Goal: Transaction & Acquisition: Book appointment/travel/reservation

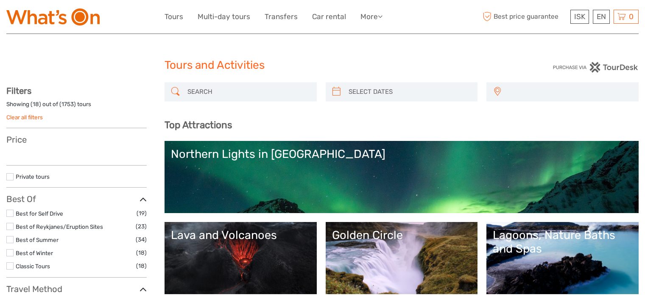
select select
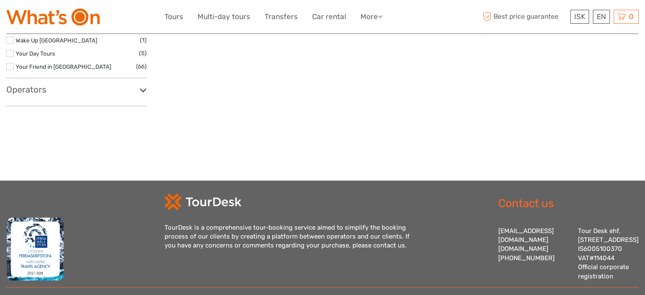
scroll to position [1435, 0]
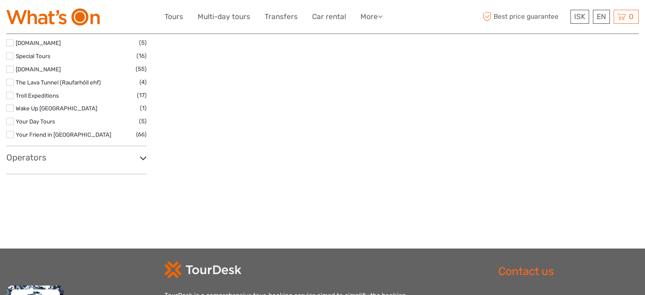
click at [41, 156] on h3 "Operators" at bounding box center [76, 157] width 140 height 10
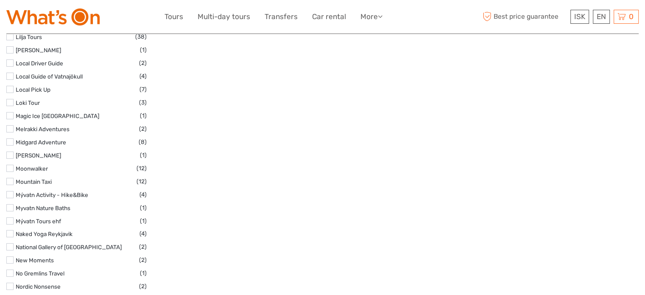
scroll to position [3434, 0]
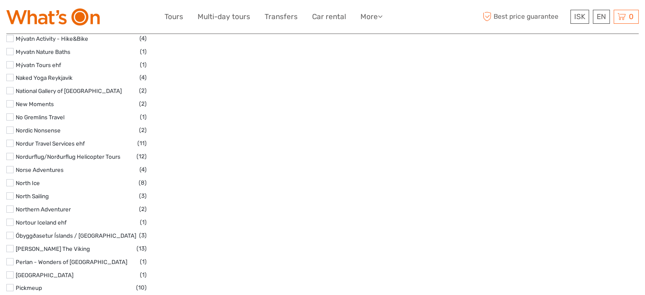
click at [10, 205] on label at bounding box center [9, 208] width 7 height 7
click at [0, 0] on input "checkbox" at bounding box center [0, 0] width 0 height 0
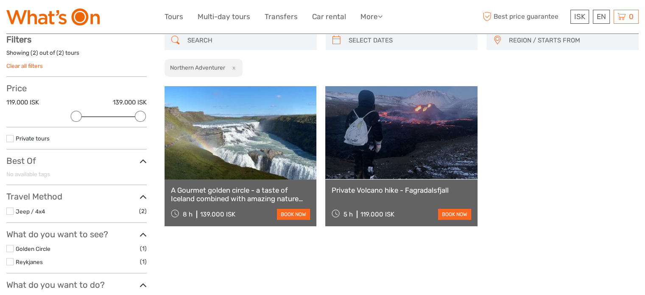
scroll to position [48, 0]
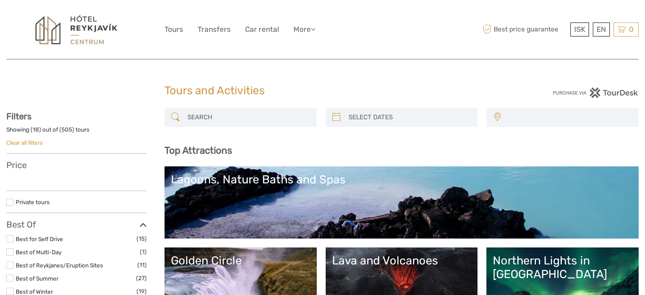
select select
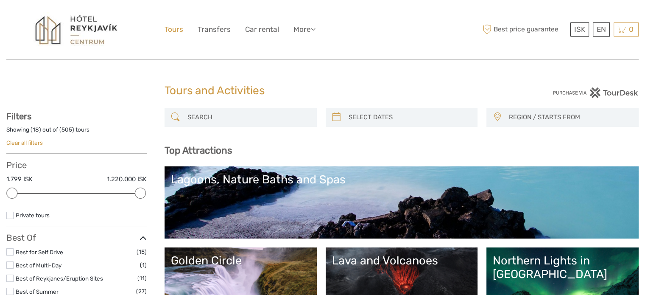
click at [175, 31] on link "Tours" at bounding box center [173, 29] width 19 height 12
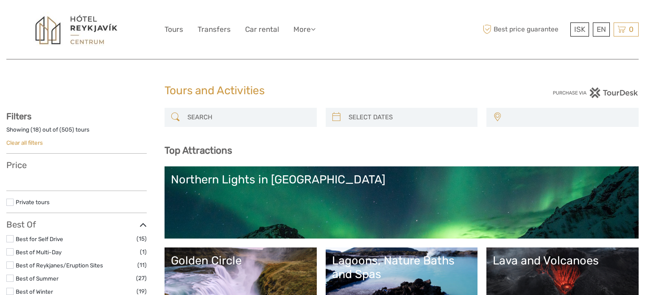
select select
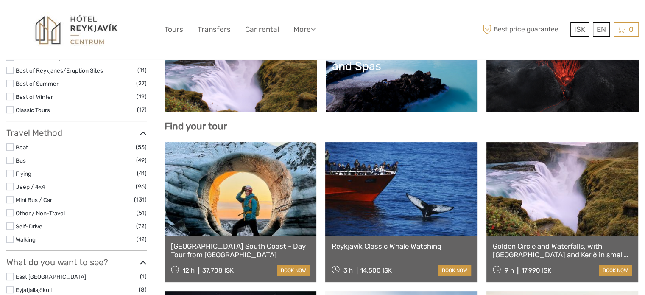
scroll to position [212, 0]
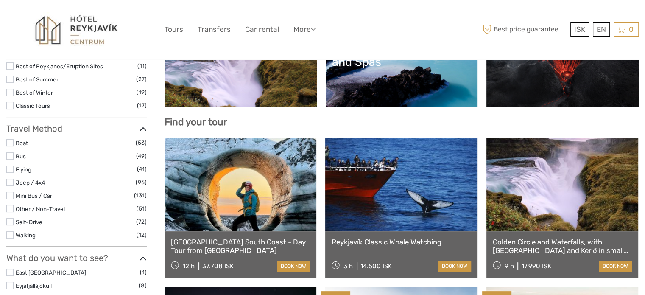
click at [10, 139] on label at bounding box center [9, 142] width 7 height 7
click at [0, 0] on input "checkbox" at bounding box center [0, 0] width 0 height 0
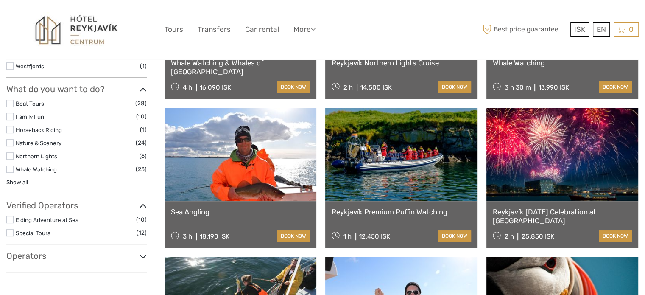
scroll to position [364, 0]
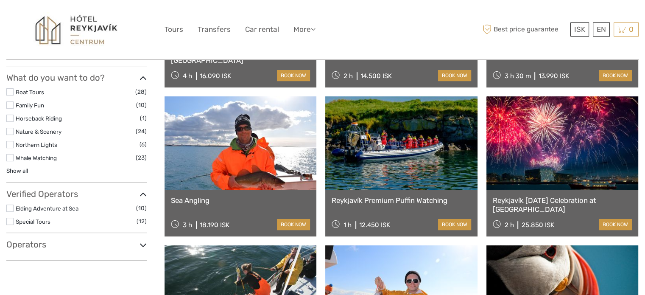
click at [8, 145] on label at bounding box center [9, 144] width 7 height 7
click at [0, 0] on input "checkbox" at bounding box center [0, 0] width 0 height 0
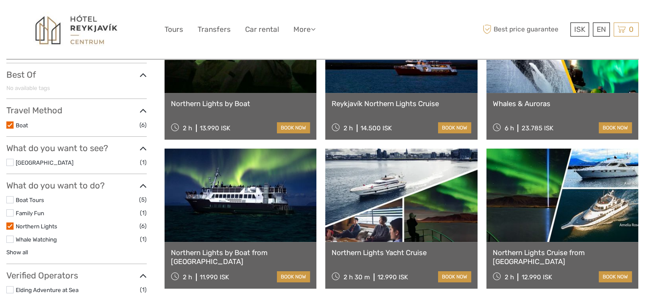
scroll to position [184, 0]
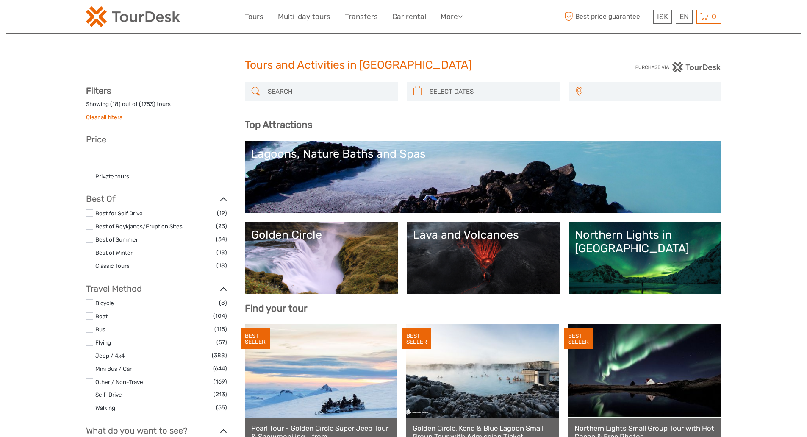
select select
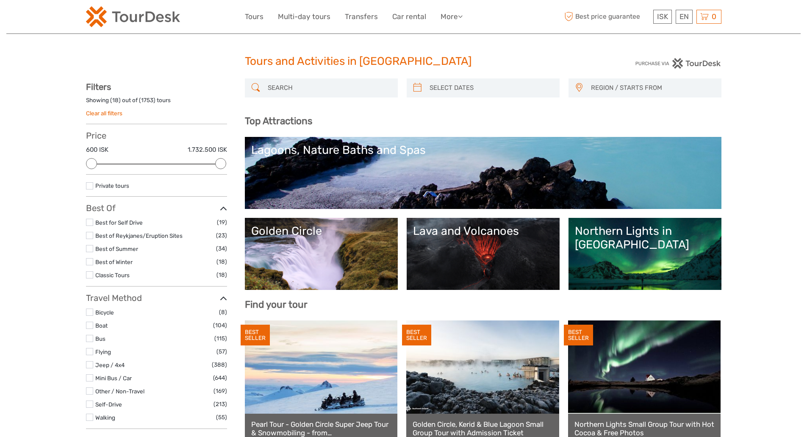
scroll to position [2, 0]
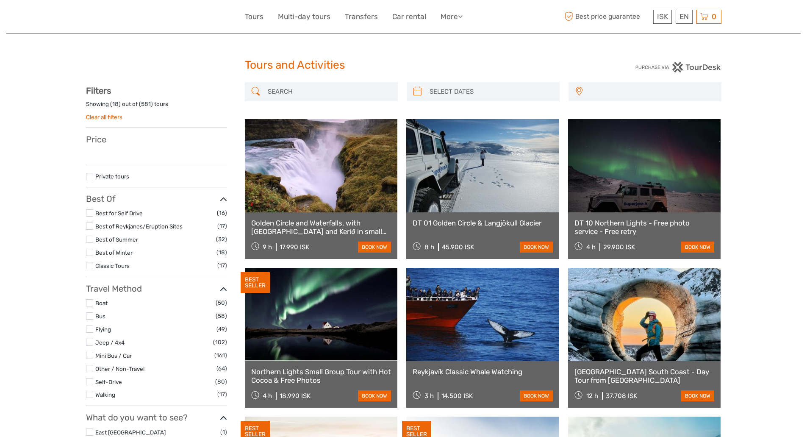
select select
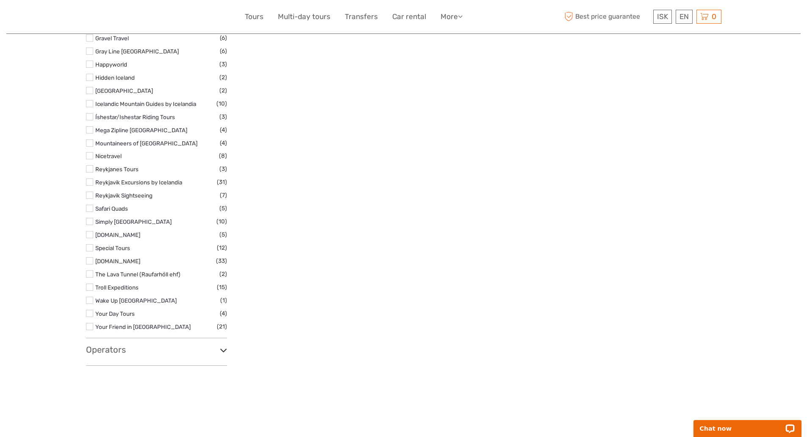
scroll to position [1184, 0]
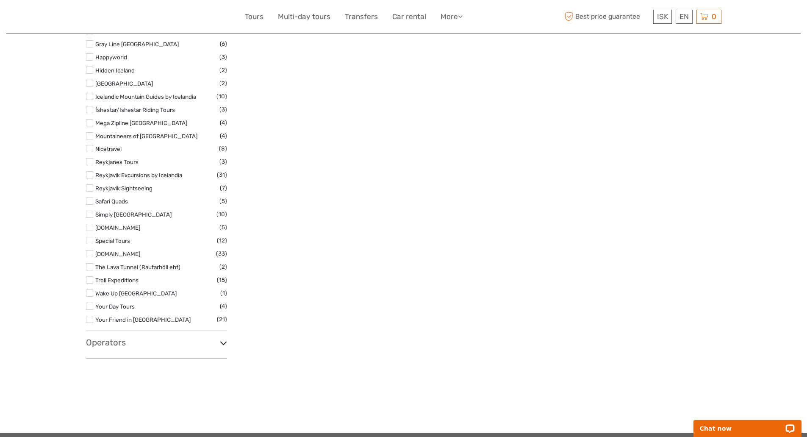
click at [99, 340] on h3 "Operators" at bounding box center [156, 342] width 141 height 10
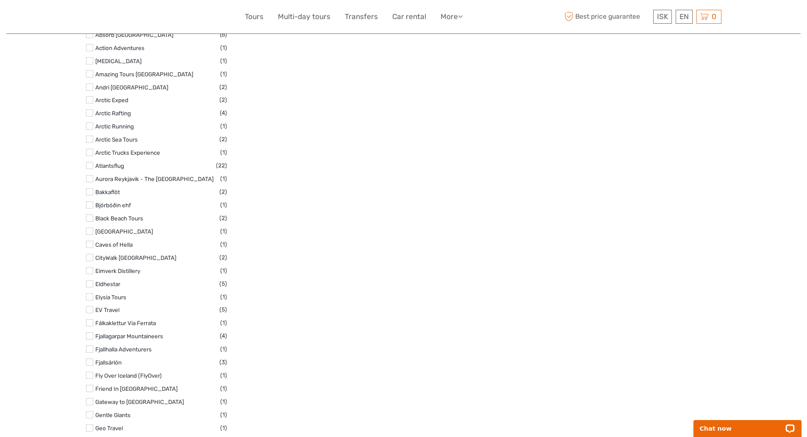
scroll to position [1542, 0]
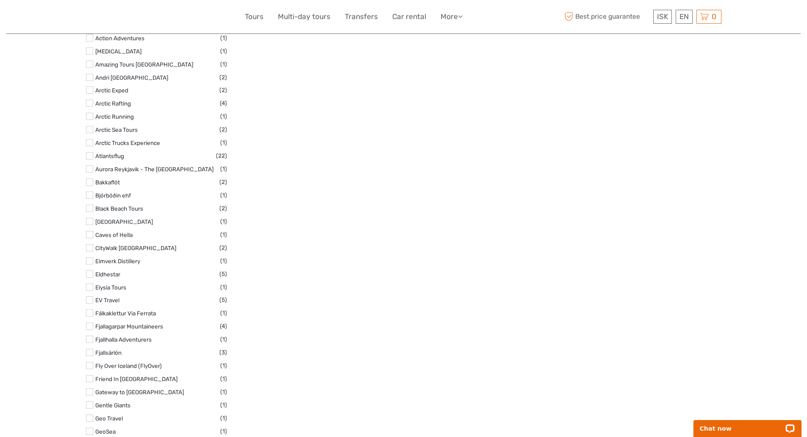
click at [91, 76] on label at bounding box center [89, 77] width 7 height 7
click at [0, 0] on input "checkbox" at bounding box center [0, 0] width 0 height 0
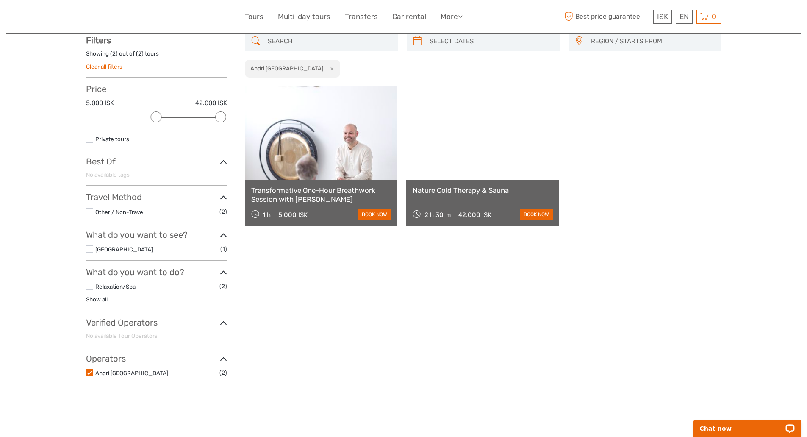
scroll to position [48, 0]
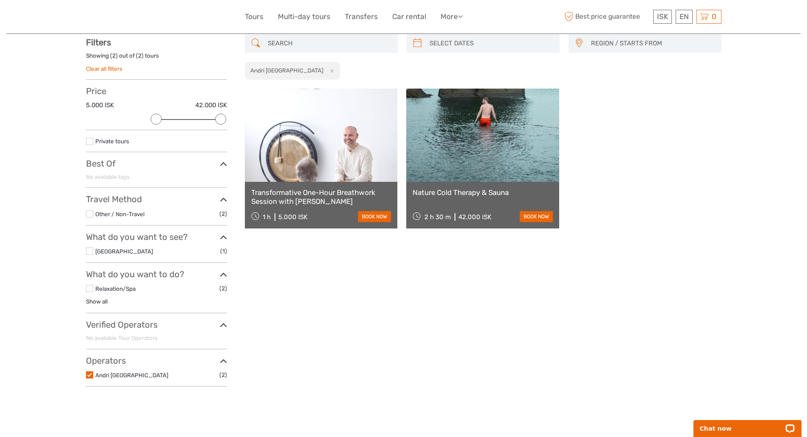
click at [321, 190] on link "Transformative One-Hour Breathwork Session with [PERSON_NAME]" at bounding box center [321, 196] width 140 height 17
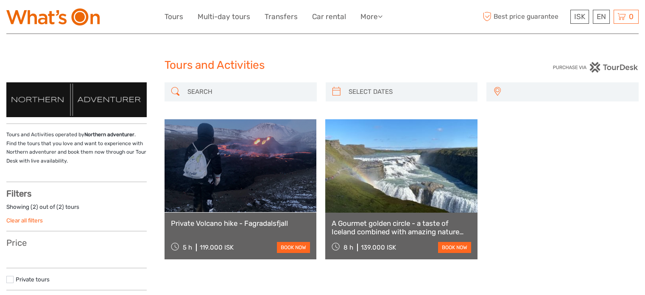
select select
